Goal: Task Accomplishment & Management: Complete application form

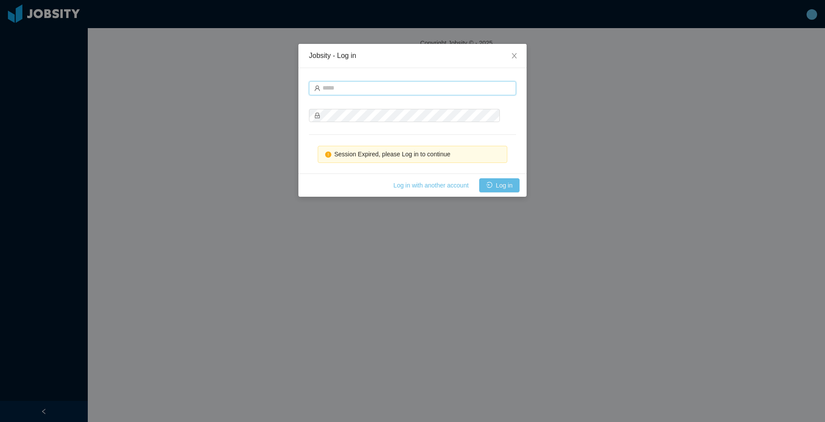
click at [431, 88] on input "text" at bounding box center [412, 88] width 207 height 14
type input "**********"
click at [502, 187] on button "Log in" at bounding box center [499, 185] width 40 height 14
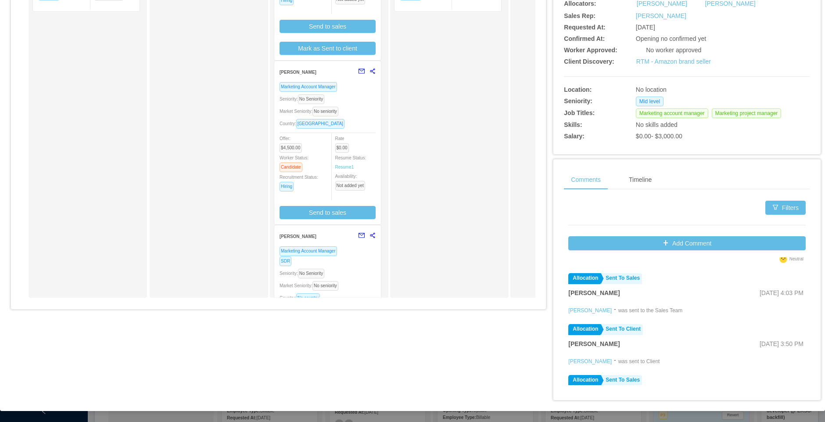
scroll to position [579, 0]
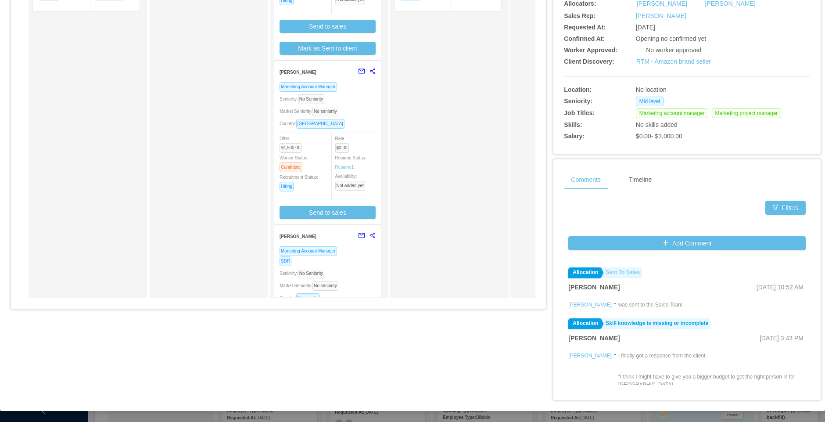
click at [613, 273] on link "Sent To Sales" at bounding box center [621, 272] width 41 height 11
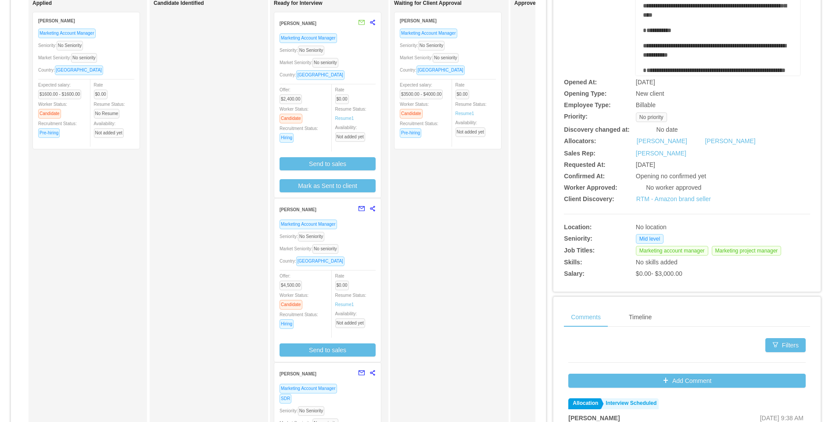
scroll to position [235, 0]
